Goal: Task Accomplishment & Management: Manage account settings

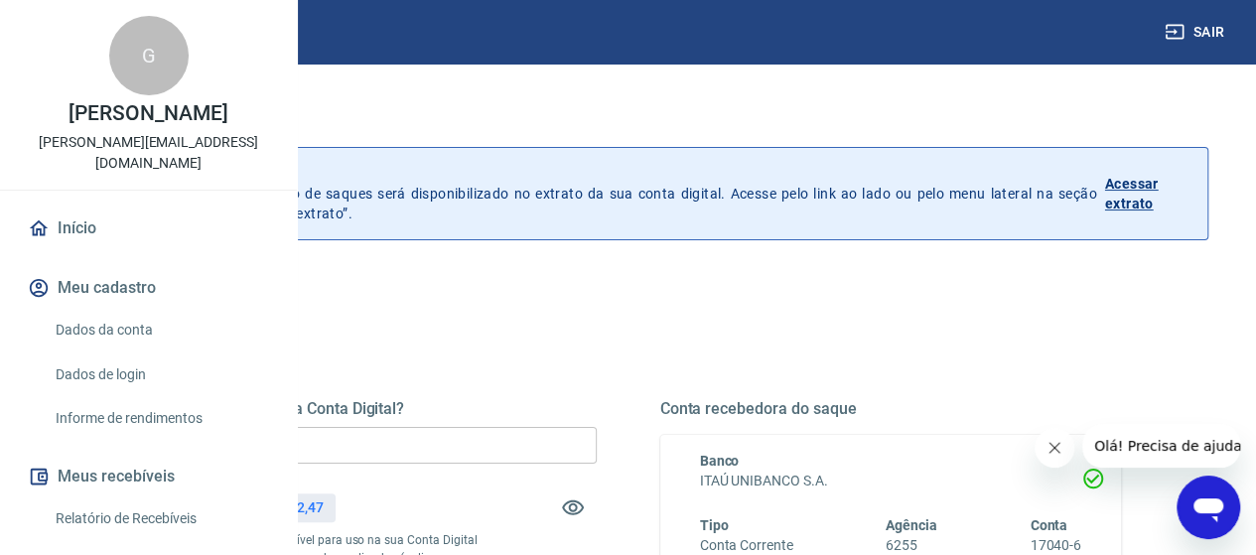
click at [597, 456] on input "R$ 0,00" at bounding box center [366, 445] width 462 height 37
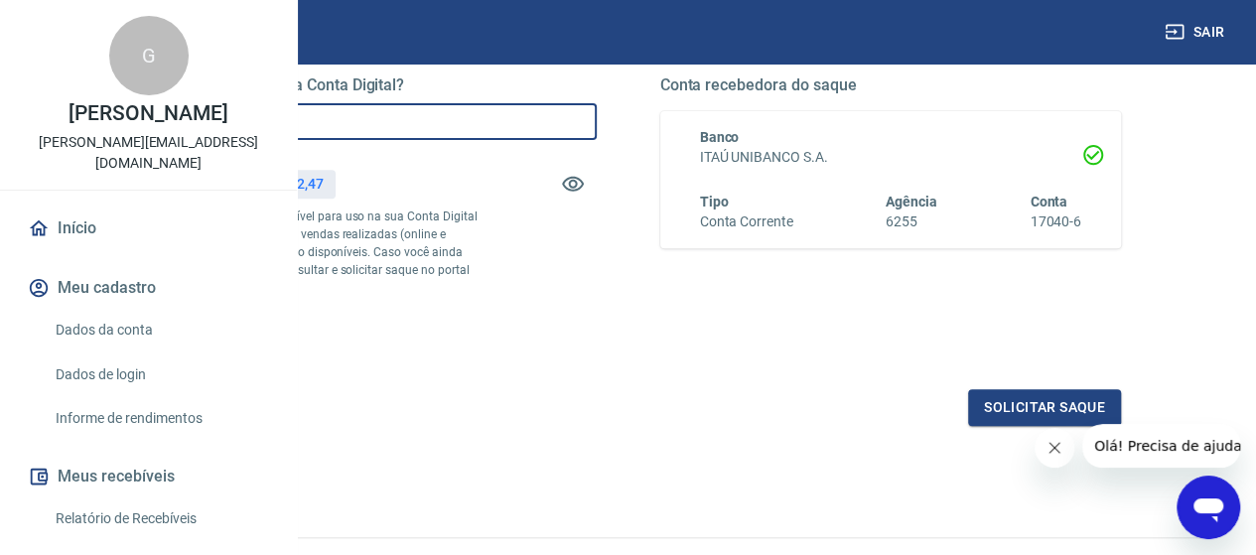
scroll to position [397, 0]
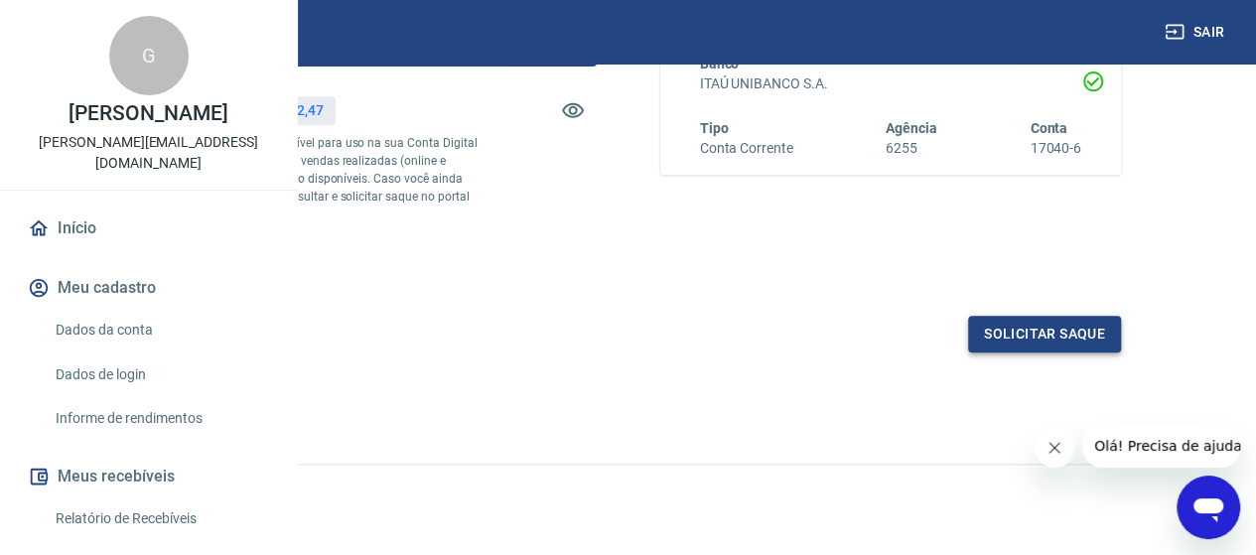
type input "R$ 33.852,47"
click at [1038, 353] on button "Solicitar saque" at bounding box center [1044, 334] width 153 height 37
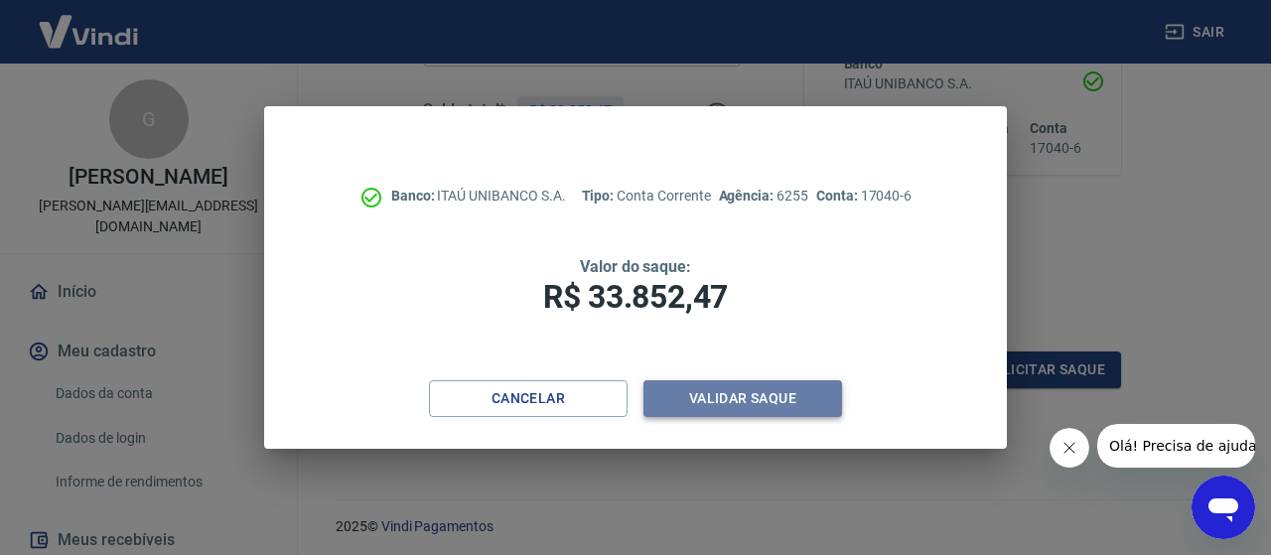
click at [751, 400] on button "Validar saque" at bounding box center [743, 398] width 199 height 37
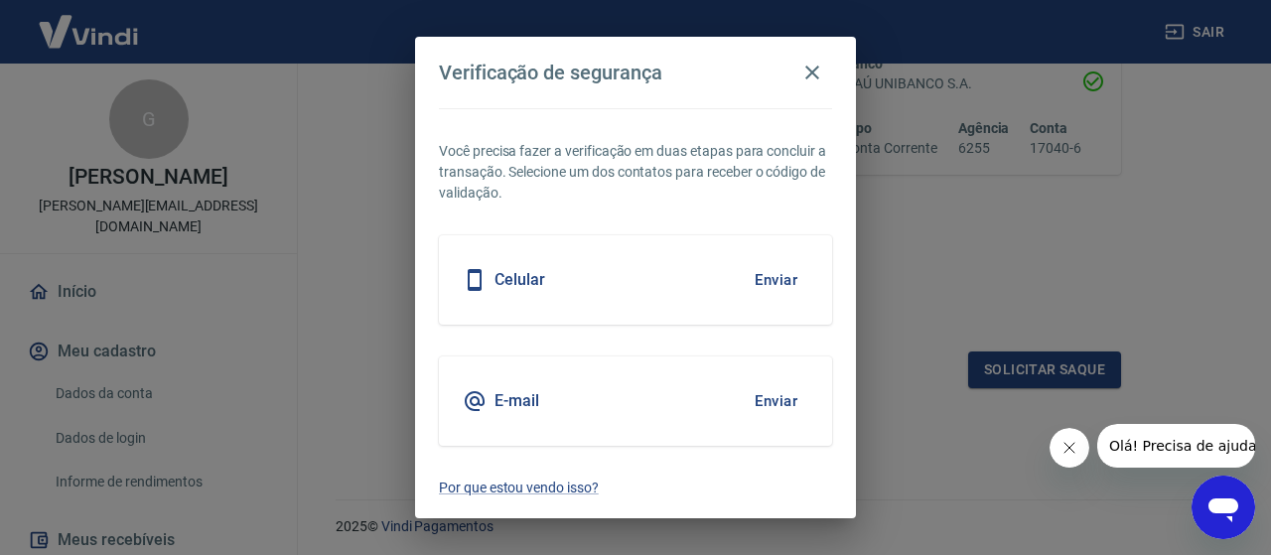
click at [793, 277] on button "Enviar" at bounding box center [776, 280] width 65 height 42
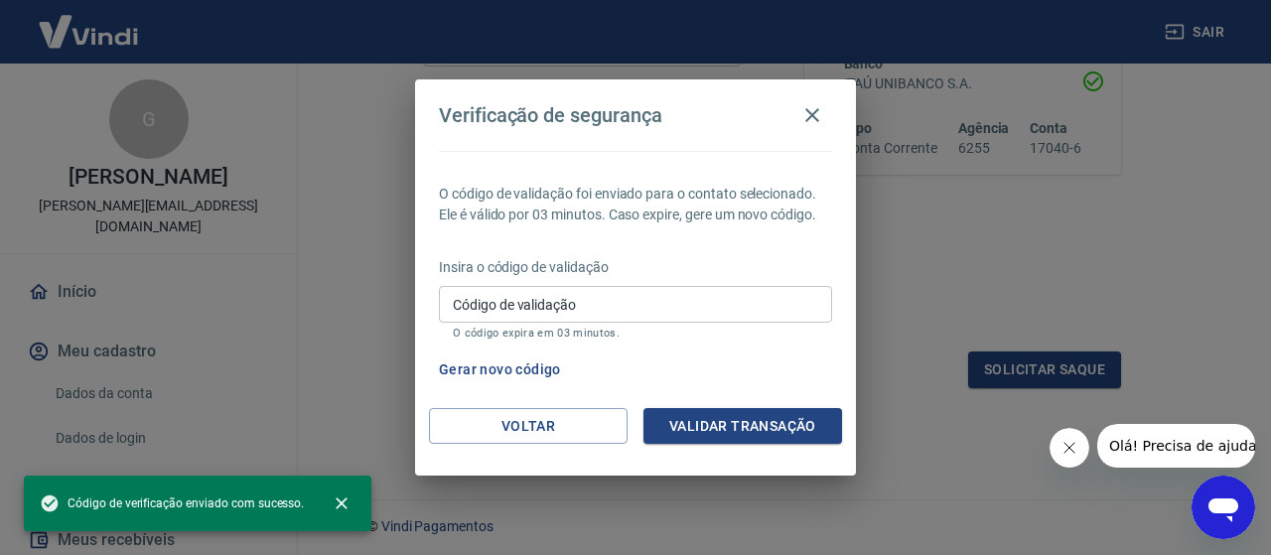
click at [499, 302] on input "Código de validação" at bounding box center [635, 304] width 393 height 37
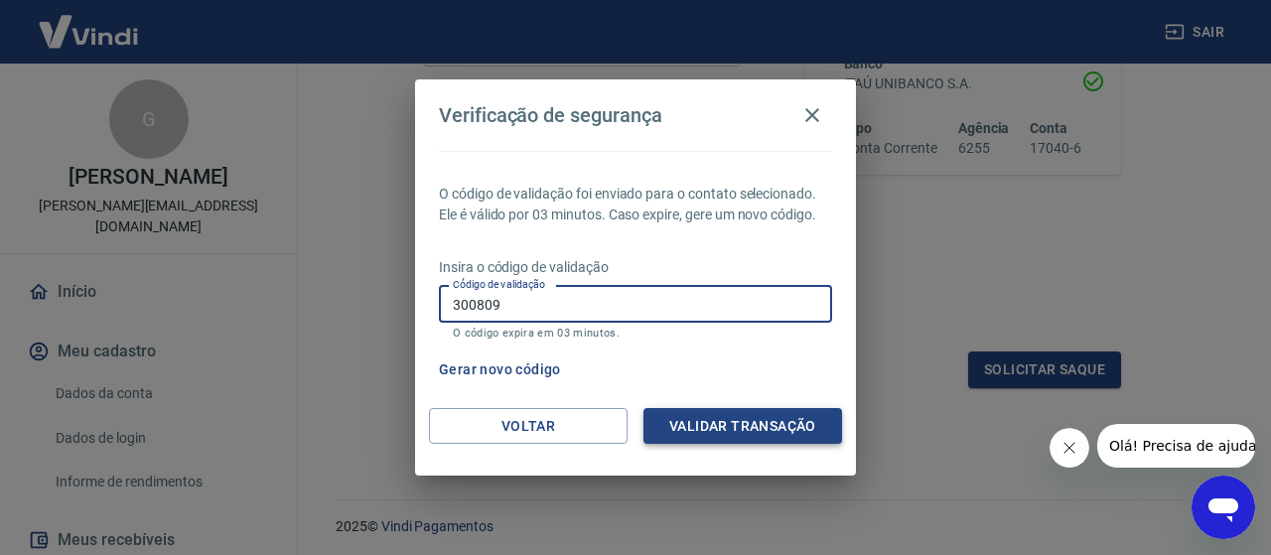
type input "300809"
click at [696, 418] on button "Validar transação" at bounding box center [743, 426] width 199 height 37
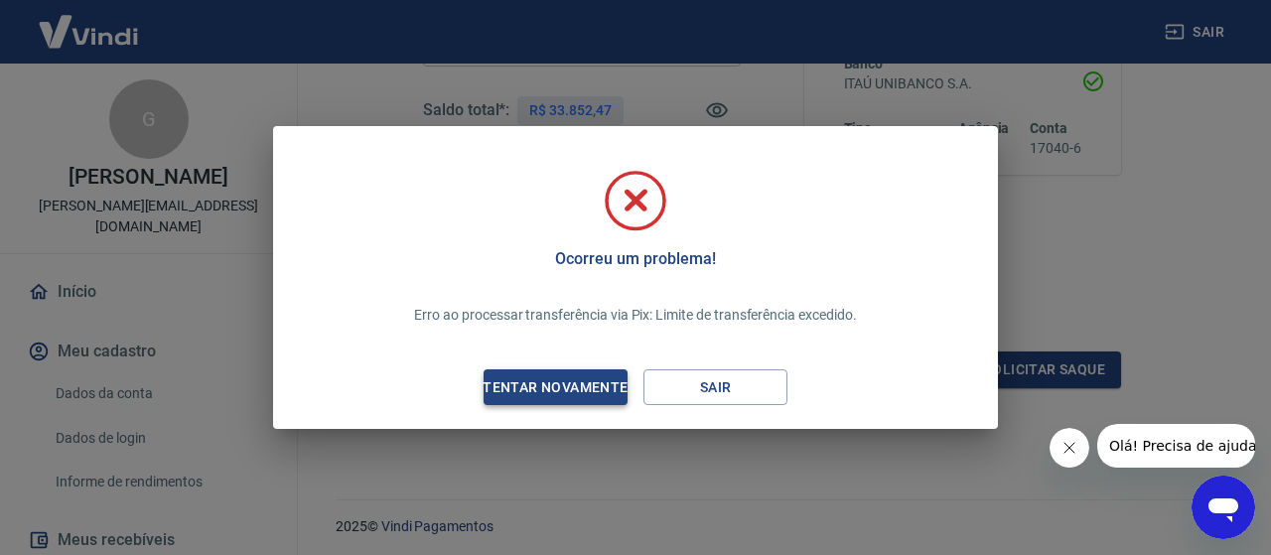
click at [559, 380] on div "Tentar novamente" at bounding box center [555, 387] width 193 height 25
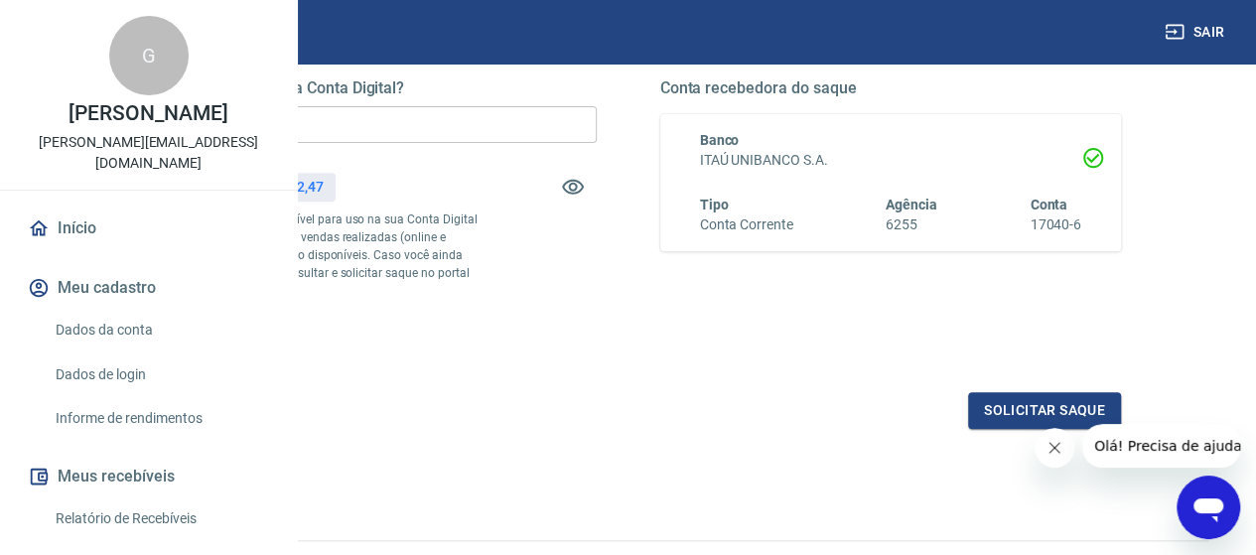
scroll to position [199, 0]
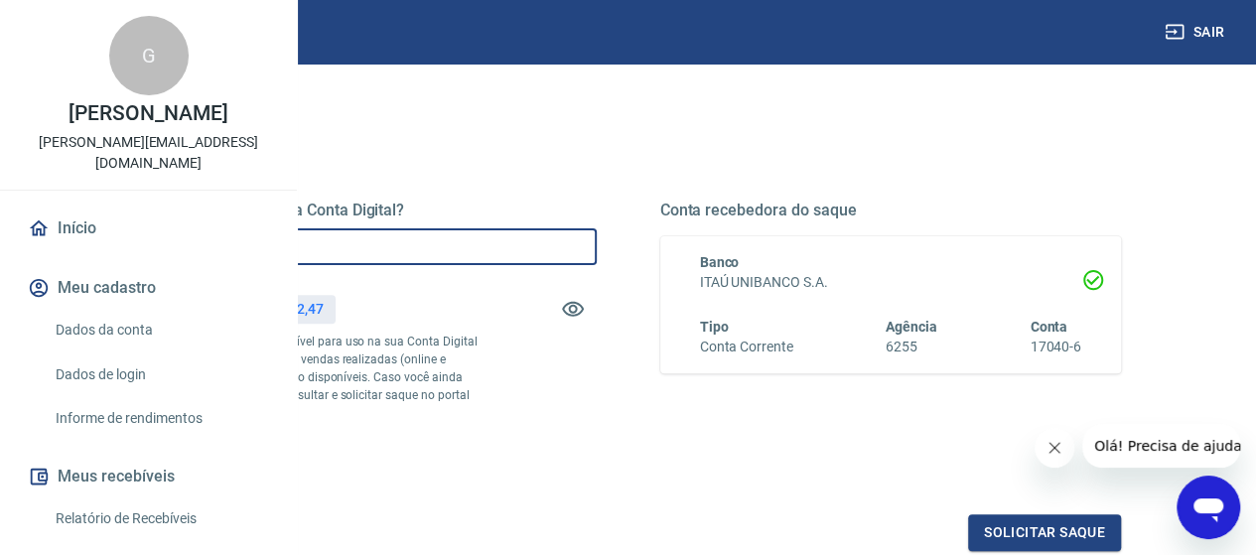
drag, startPoint x: 510, startPoint y: 246, endPoint x: 177, endPoint y: 155, distance: 345.1
click at [180, 160] on div "Sair G [PERSON_NAME] [PERSON_NAME][EMAIL_ADDRESS][DOMAIN_NAME] Início Meu cadas…" at bounding box center [628, 78] width 1256 height 555
type input "R$ 30.000,00"
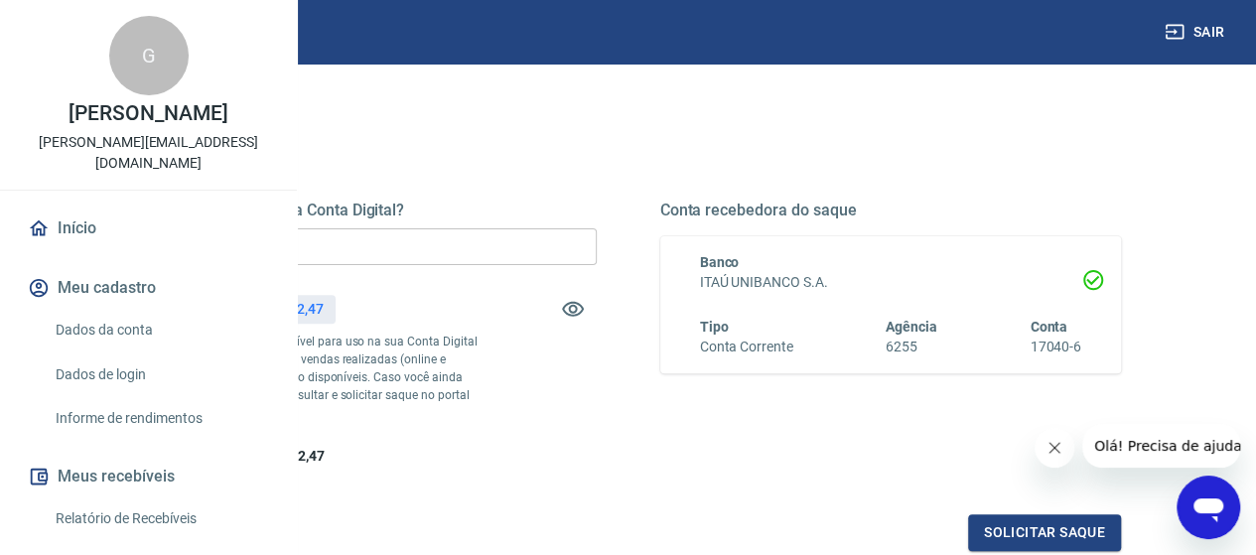
click at [597, 378] on div "Quanto deseja sacar da Conta Digital? R$ 30.000,00 ​ Saldo total*: R$ 33.852,47…" at bounding box center [366, 334] width 462 height 266
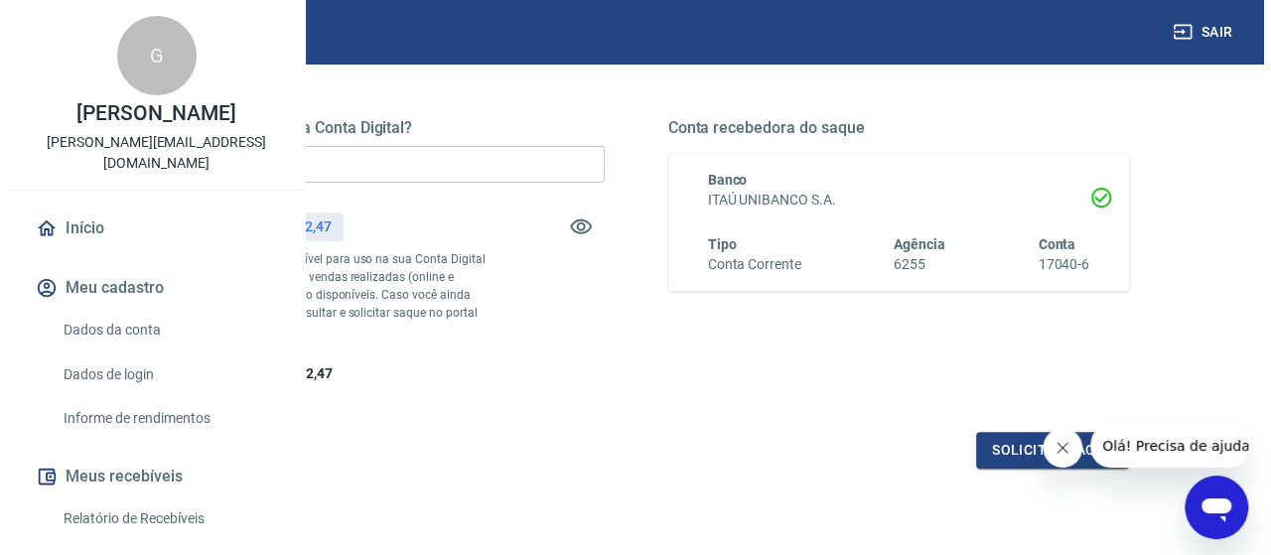
scroll to position [397, 0]
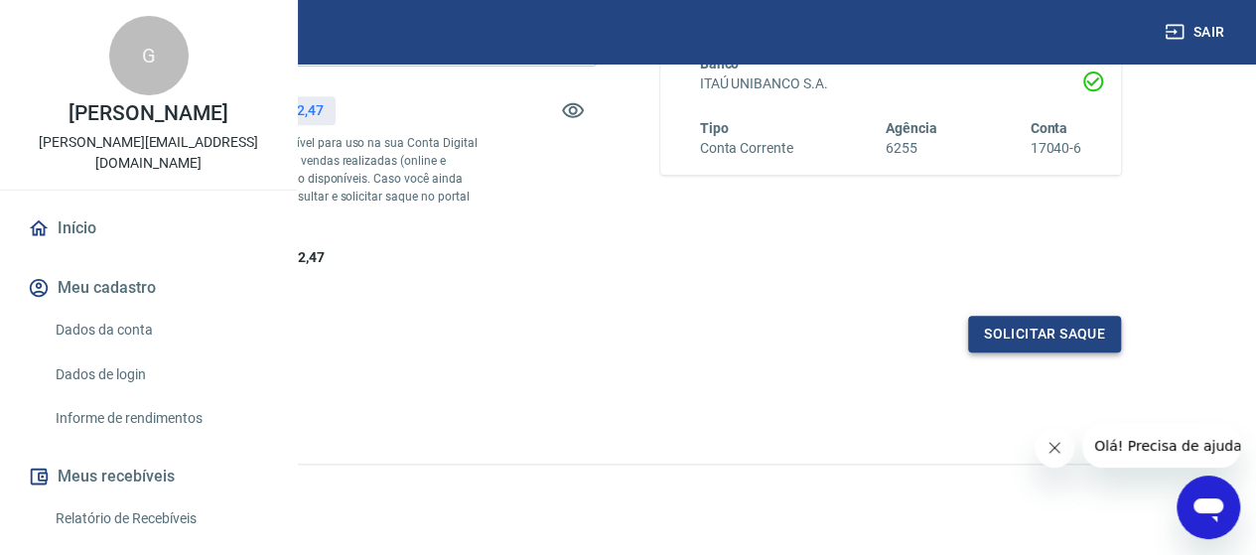
click at [1024, 353] on button "Solicitar saque" at bounding box center [1044, 334] width 153 height 37
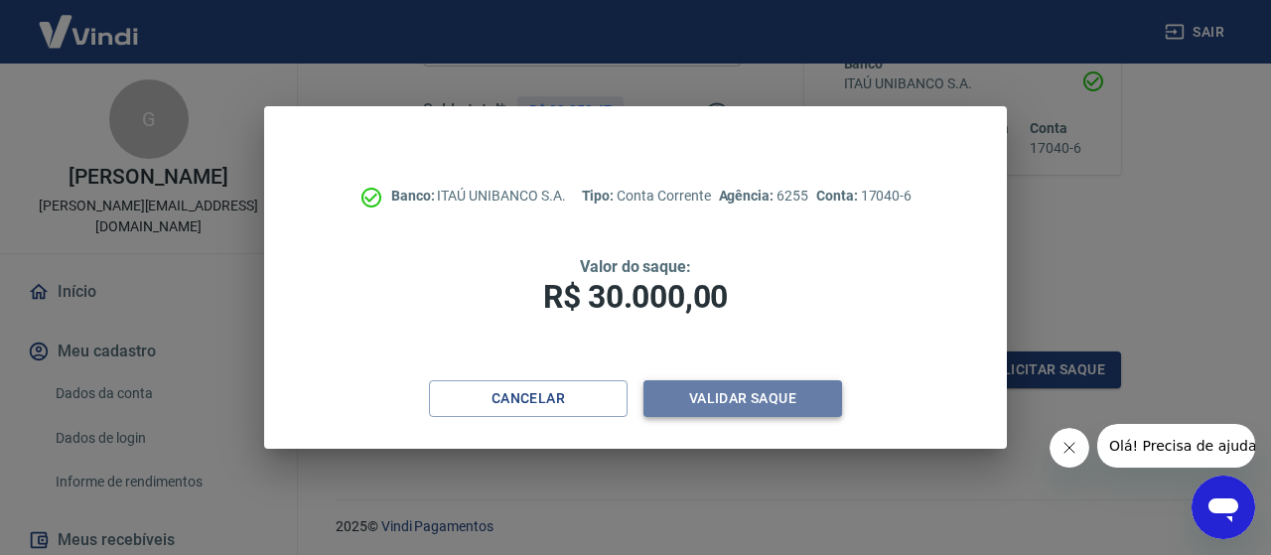
click at [721, 394] on button "Validar saque" at bounding box center [743, 398] width 199 height 37
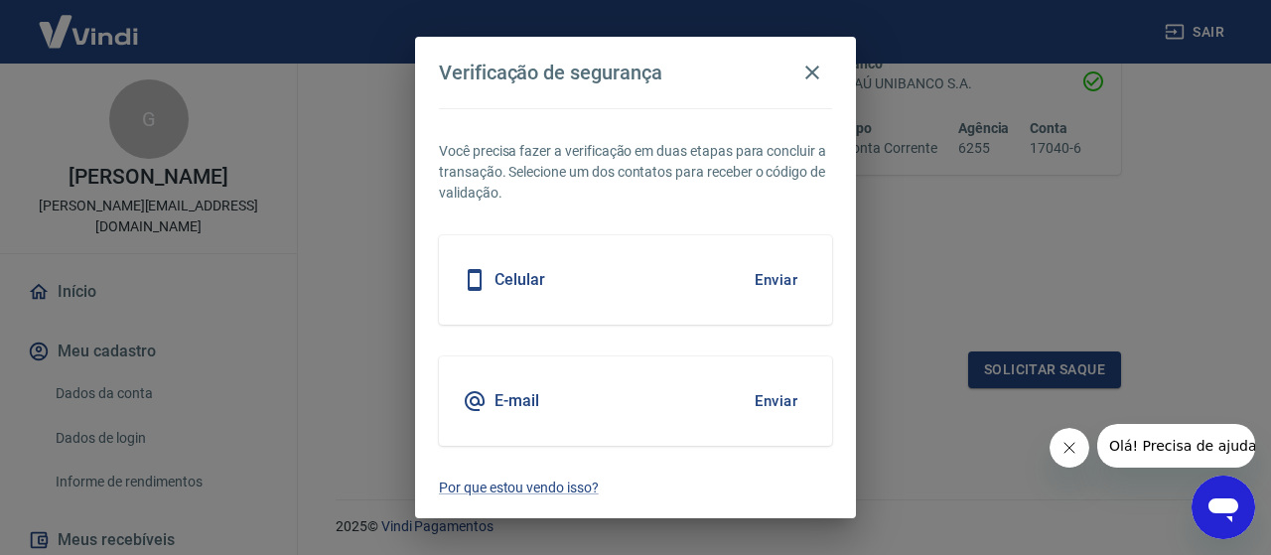
click at [773, 275] on button "Enviar" at bounding box center [776, 280] width 65 height 42
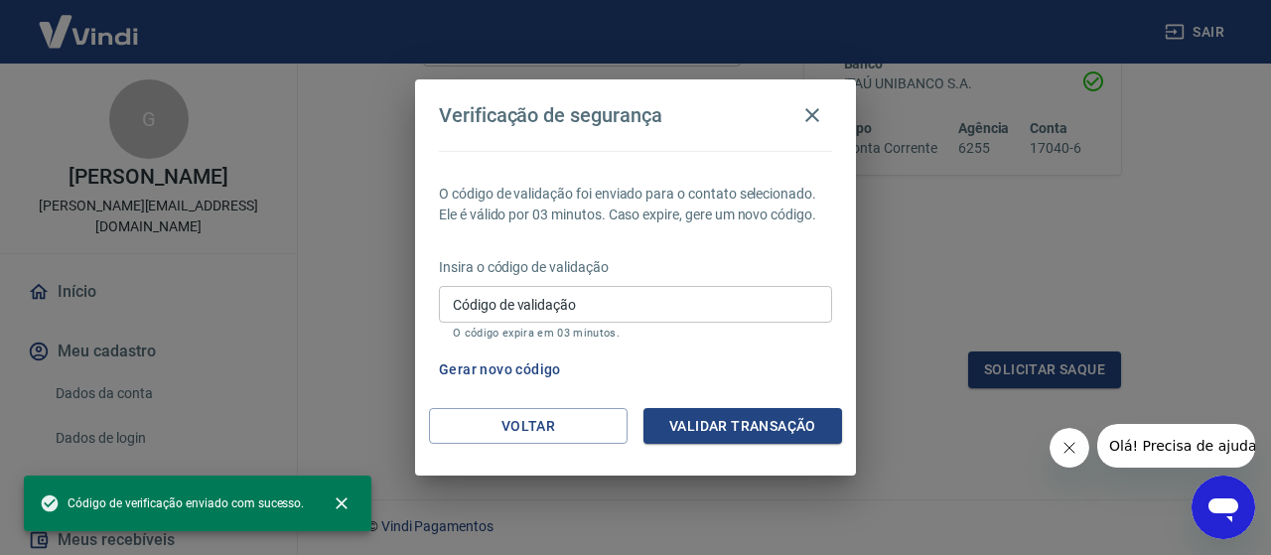
click at [564, 311] on input "Código de validação" at bounding box center [635, 304] width 393 height 37
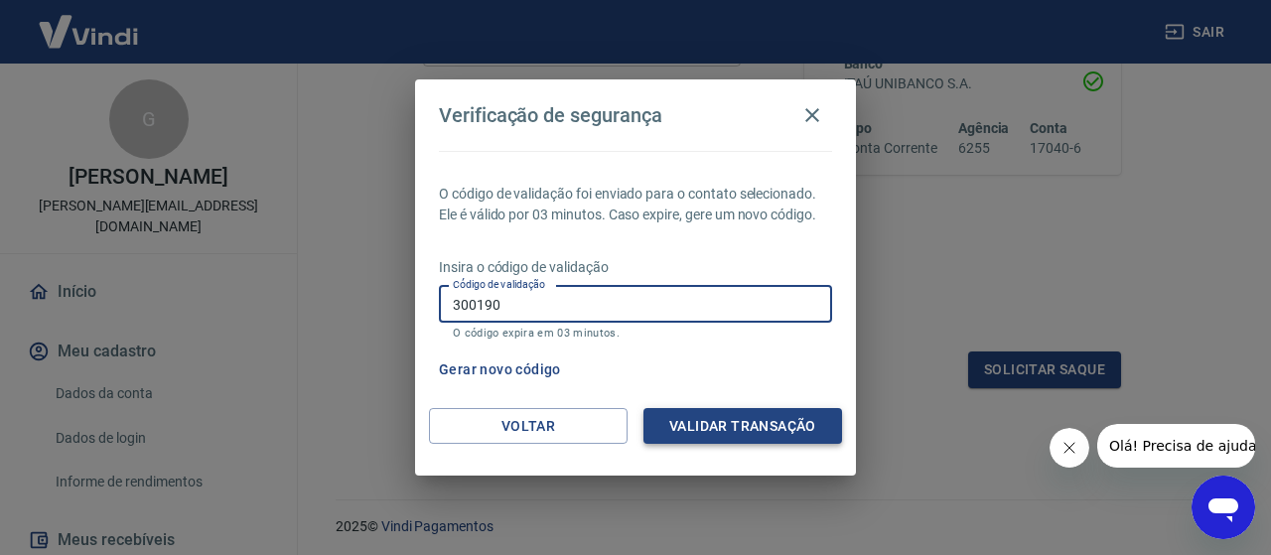
type input "300190"
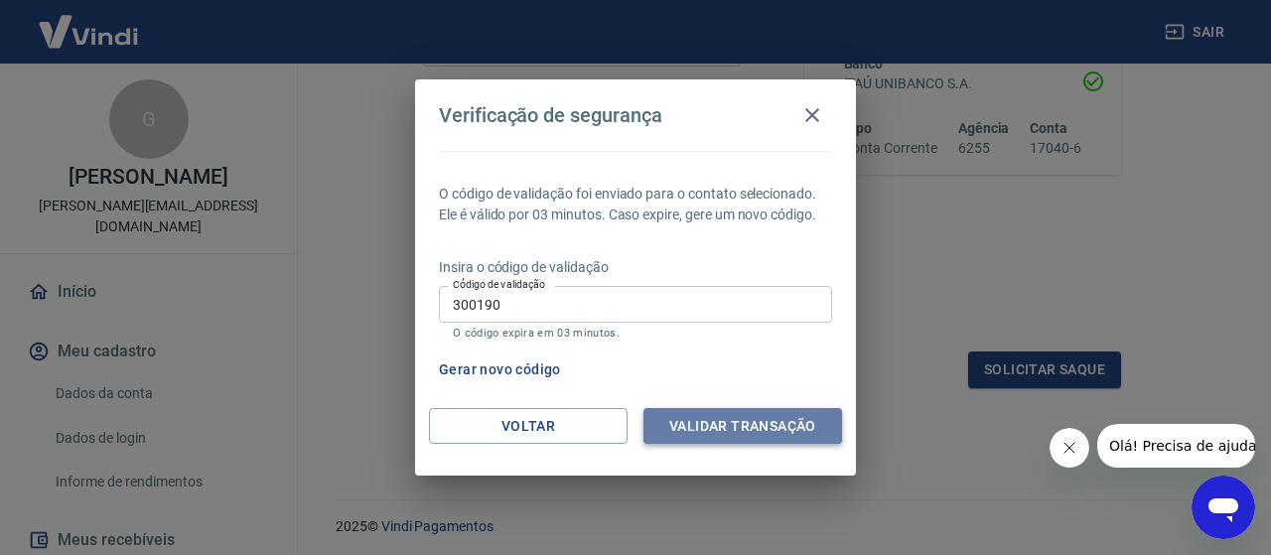
click at [820, 432] on button "Validar transação" at bounding box center [743, 426] width 199 height 37
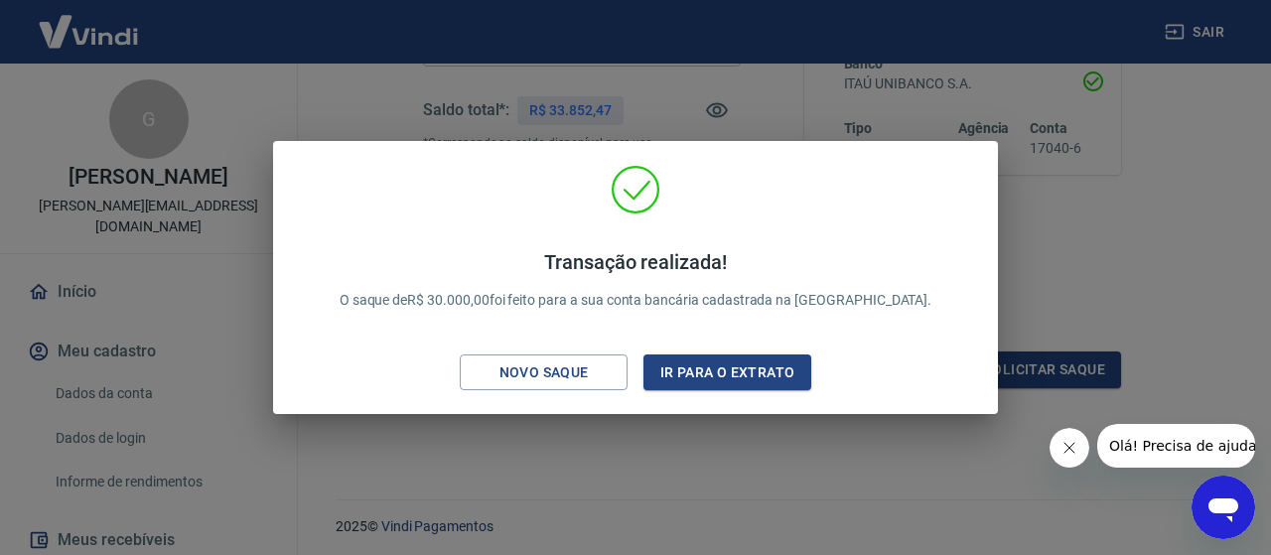
click at [749, 382] on button "Ir para o extrato" at bounding box center [728, 373] width 168 height 37
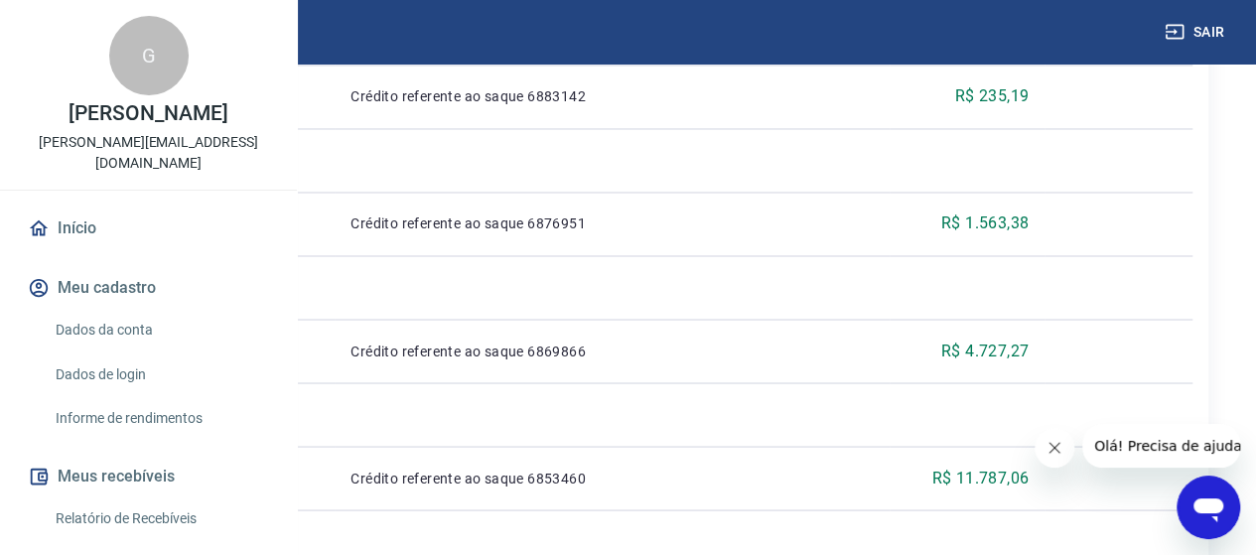
scroll to position [1454, 0]
